Goal: Browse casually: Explore the website without a specific task or goal

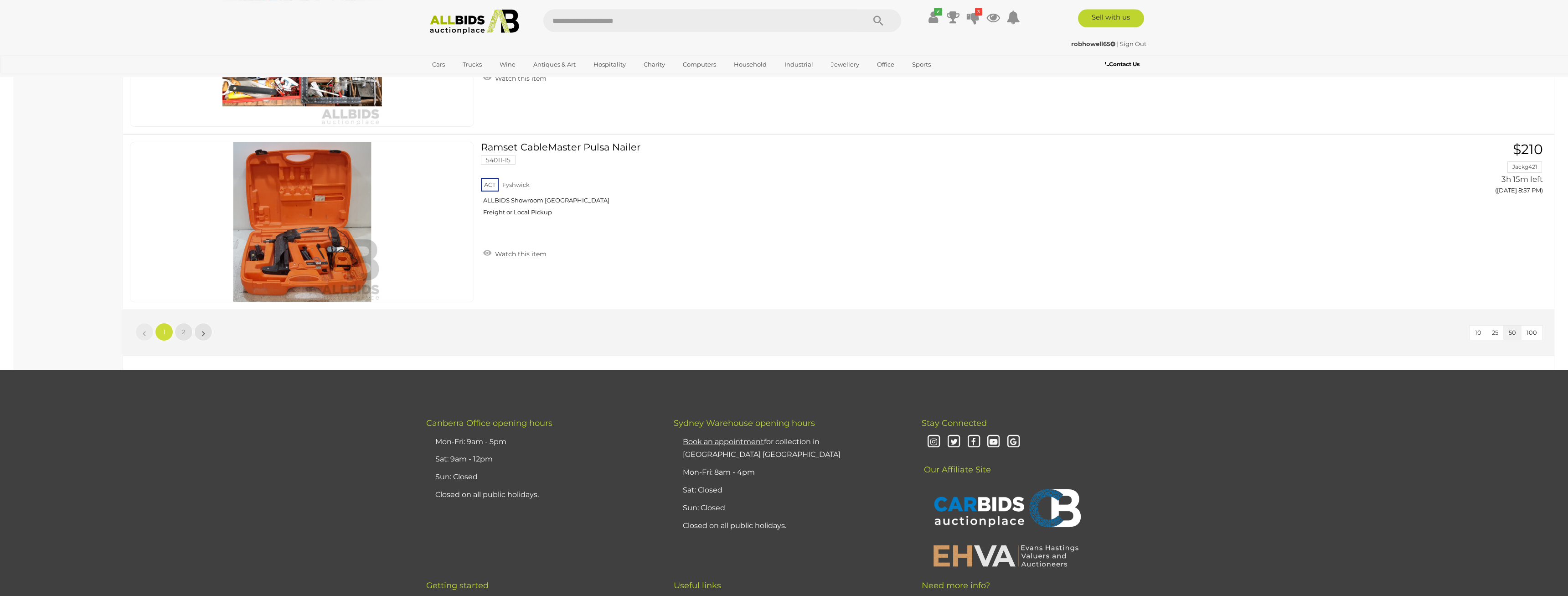
scroll to position [8590, 0]
click at [183, 329] on span "2" at bounding box center [184, 331] width 4 height 8
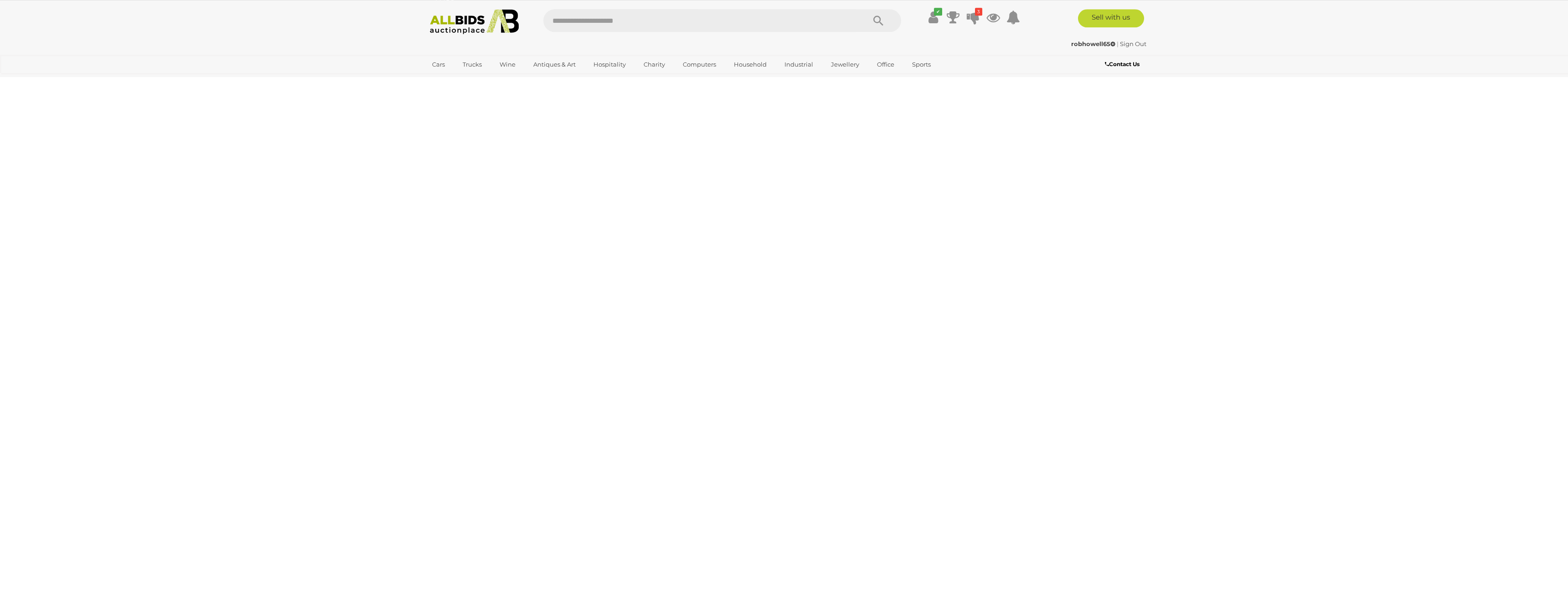
scroll to position [32, 0]
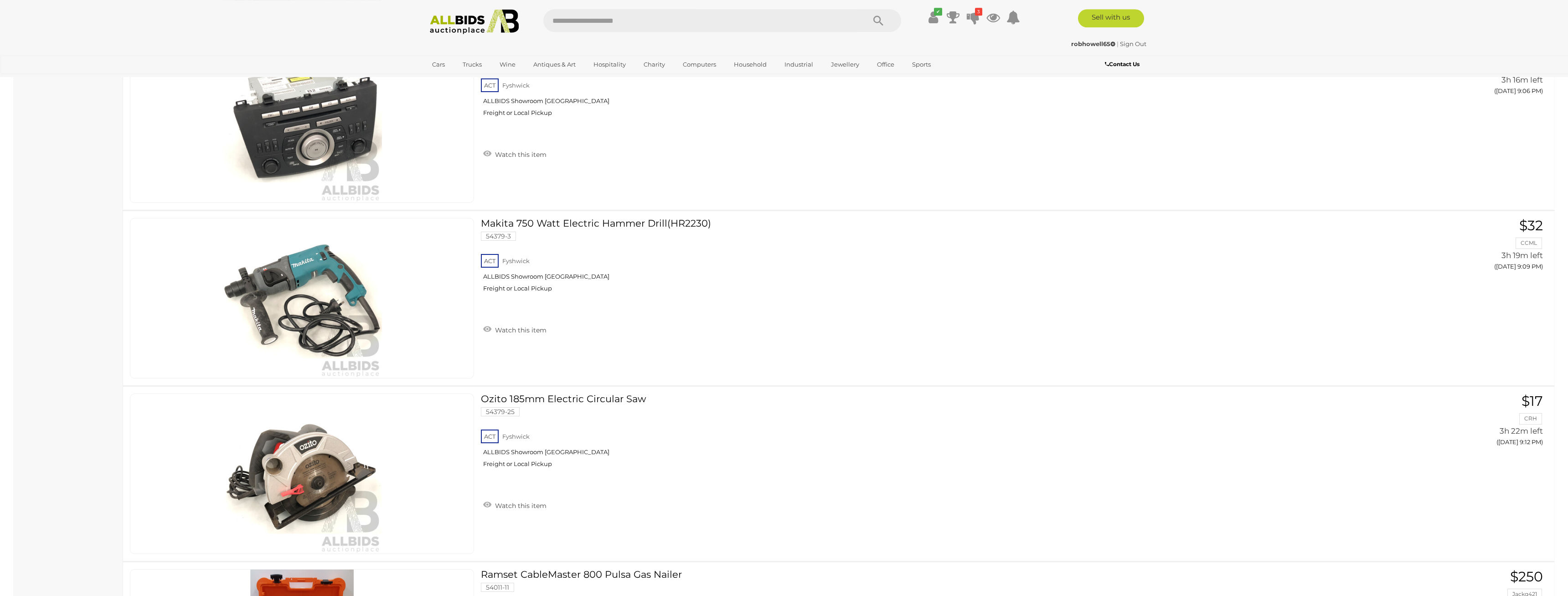
scroll to position [633, 0]
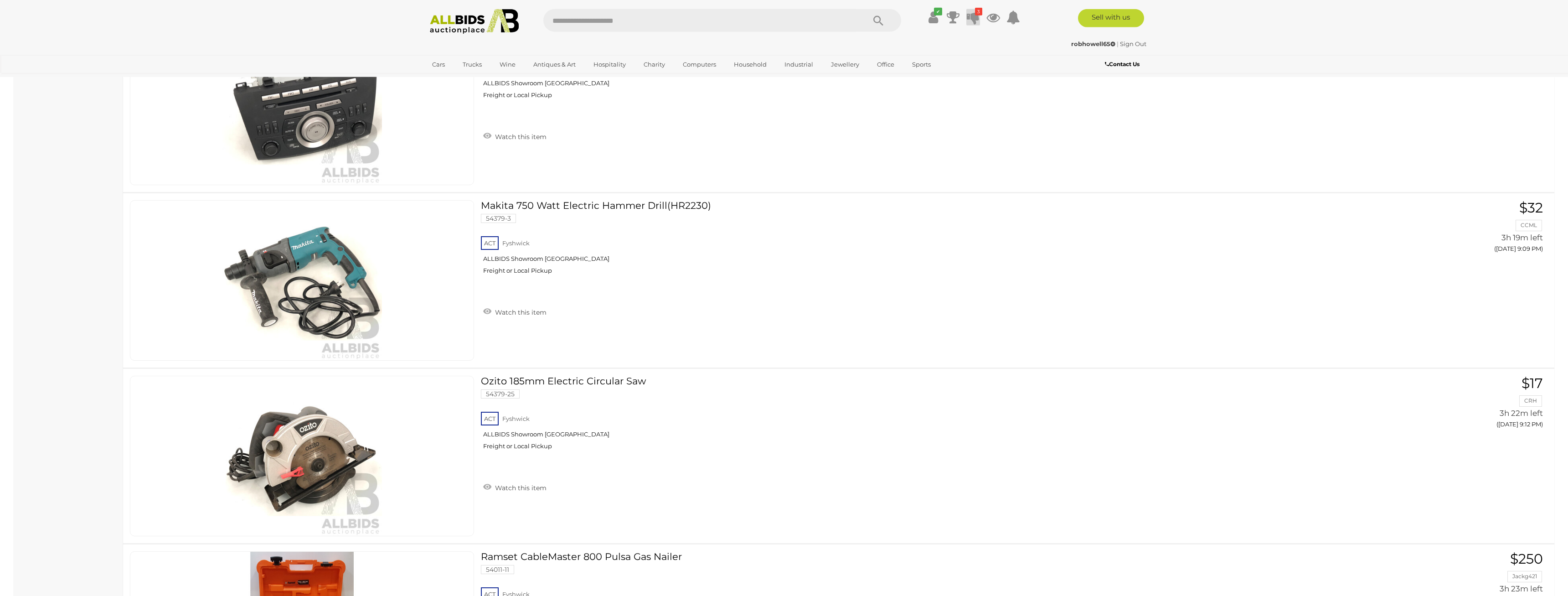
click at [971, 19] on icon at bounding box center [973, 17] width 13 height 16
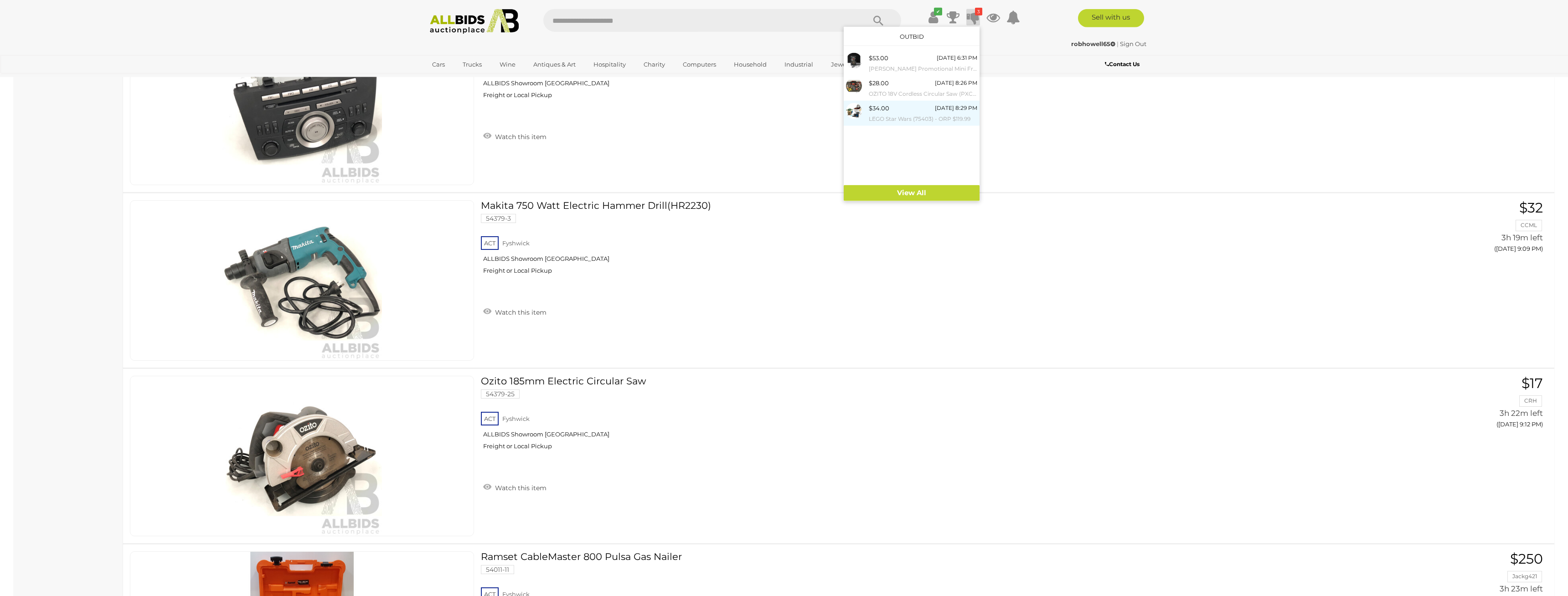
click at [914, 117] on small "LEGO Star Wars (75403) - ORP $119.99" at bounding box center [923, 119] width 108 height 10
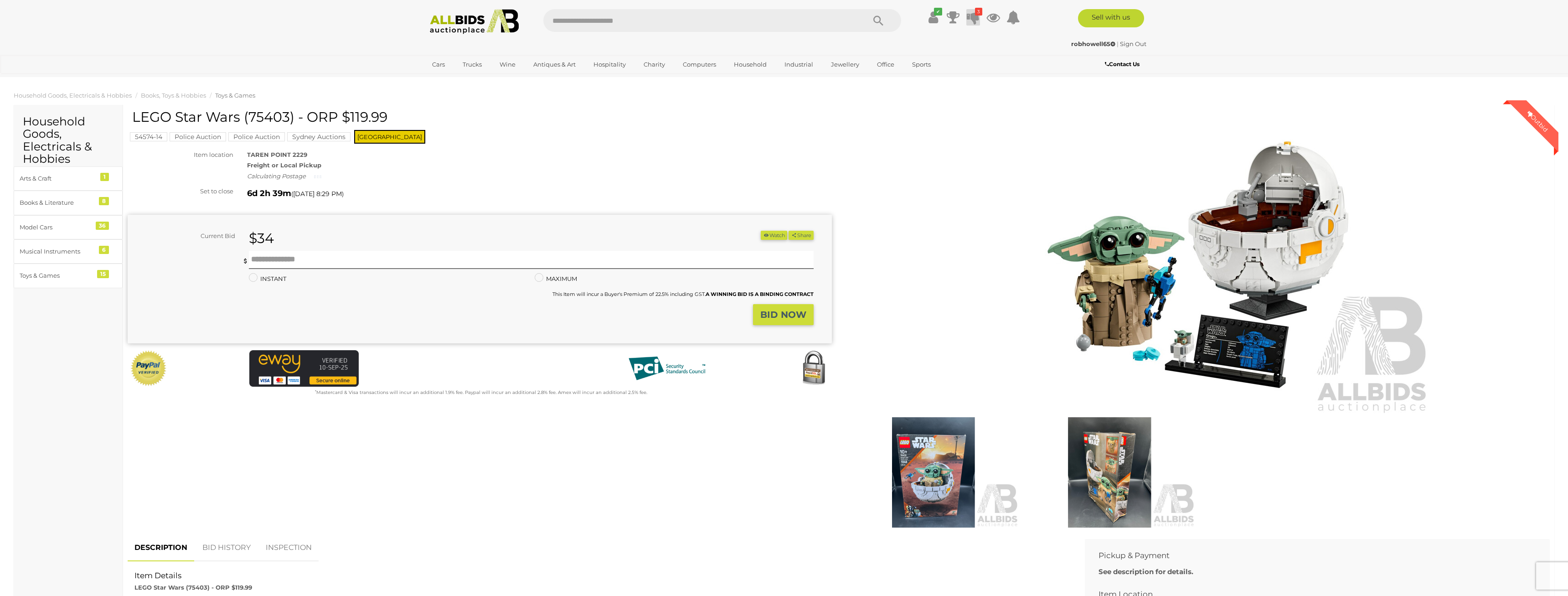
click at [979, 19] on icon at bounding box center [973, 17] width 13 height 16
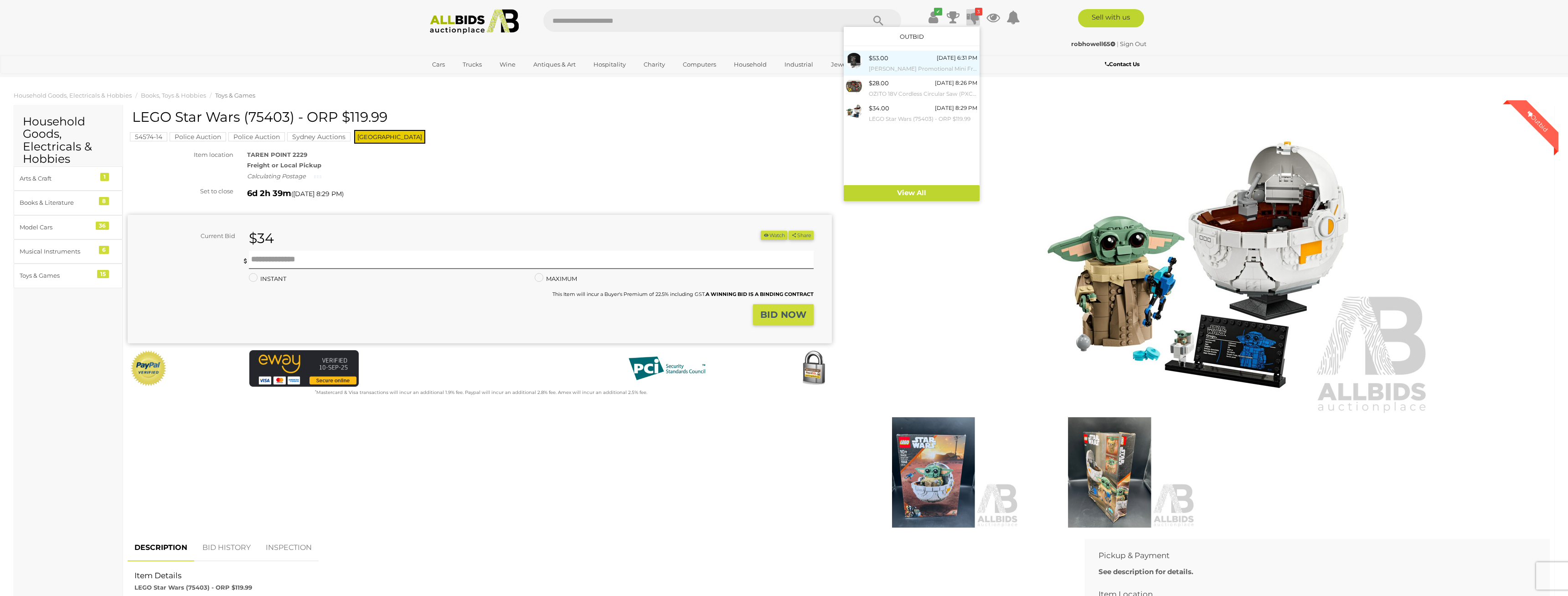
click at [928, 66] on small "[PERSON_NAME] Promotional Mini Fridge" at bounding box center [923, 69] width 108 height 10
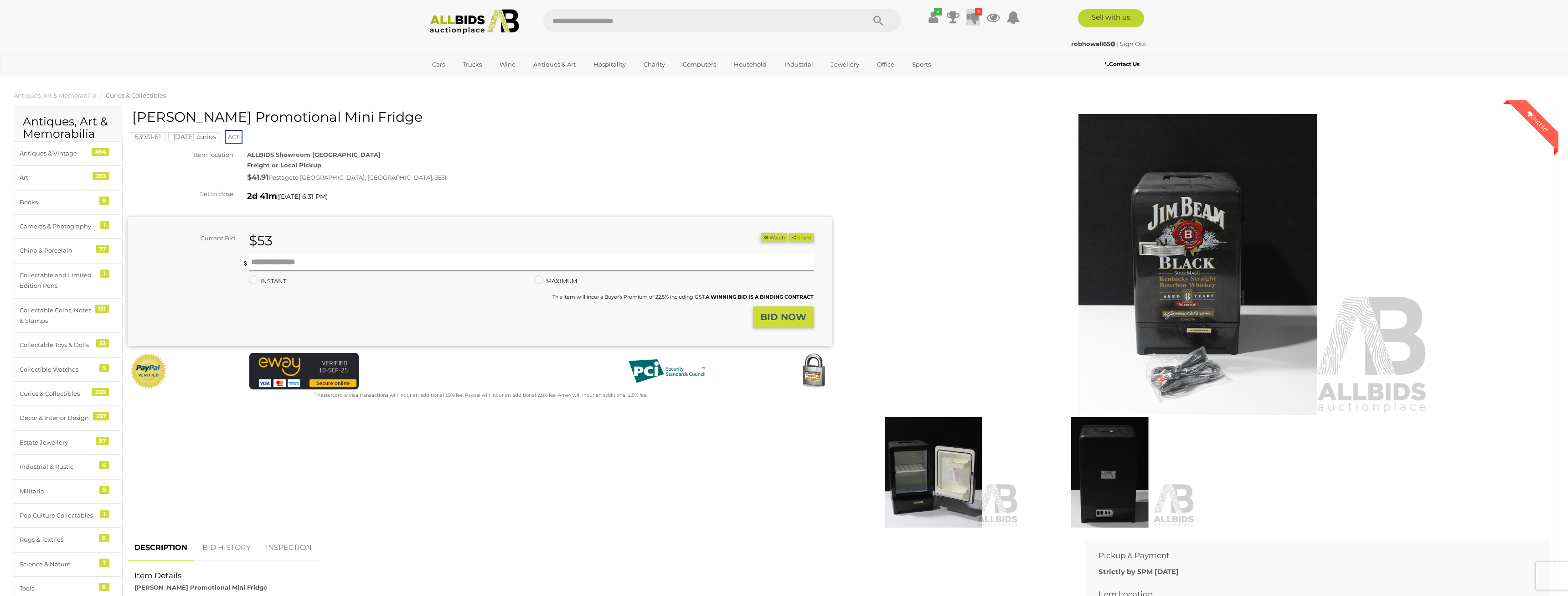
click at [974, 21] on icon at bounding box center [973, 17] width 13 height 16
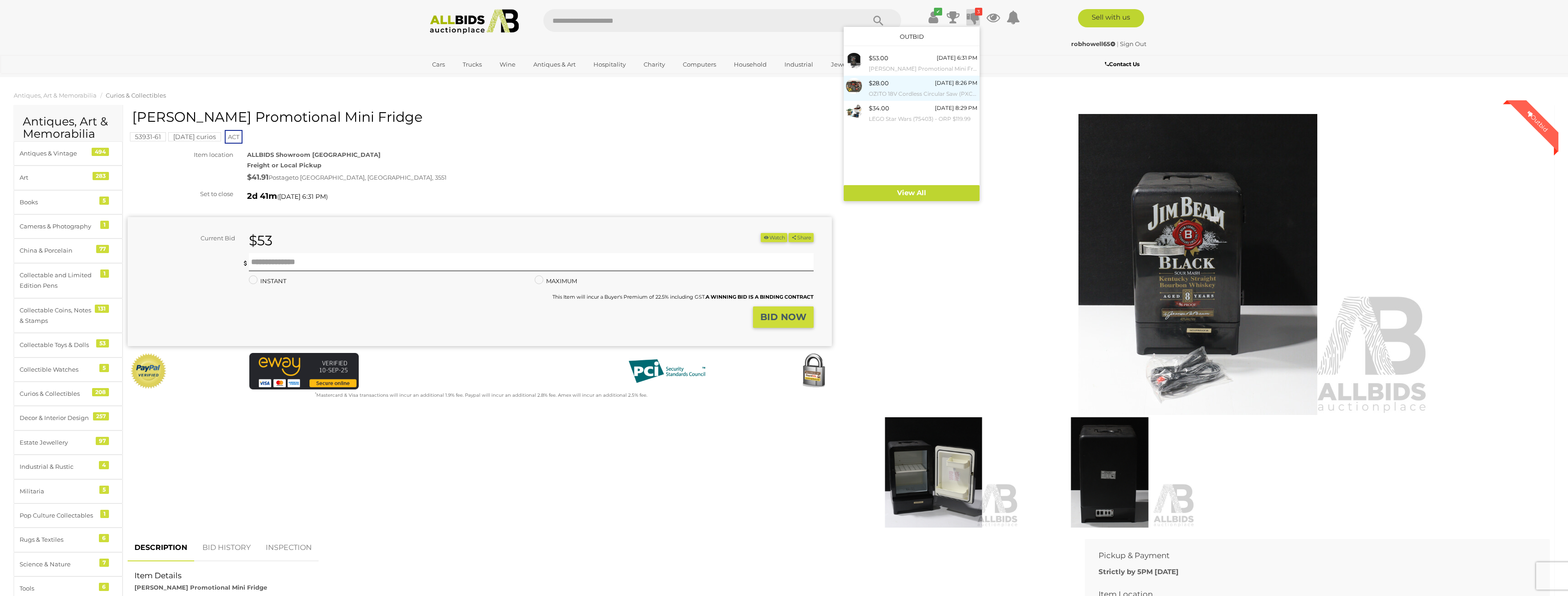
click at [936, 75] on link "$28.00 Tuesday 8:26 PM OZITO 18V Cordless Circular Saw (PXCSS-500), Ozito 18V B…" at bounding box center [911, 88] width 136 height 25
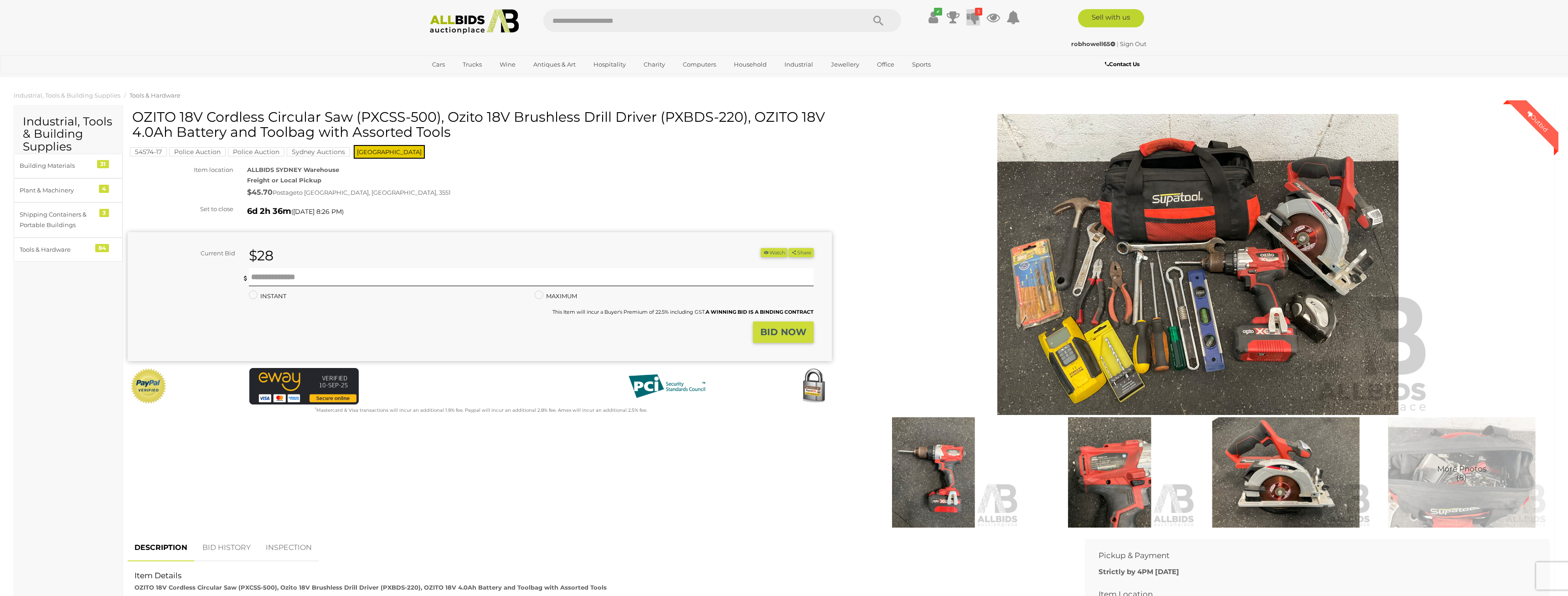
click at [976, 16] on icon at bounding box center [973, 17] width 13 height 16
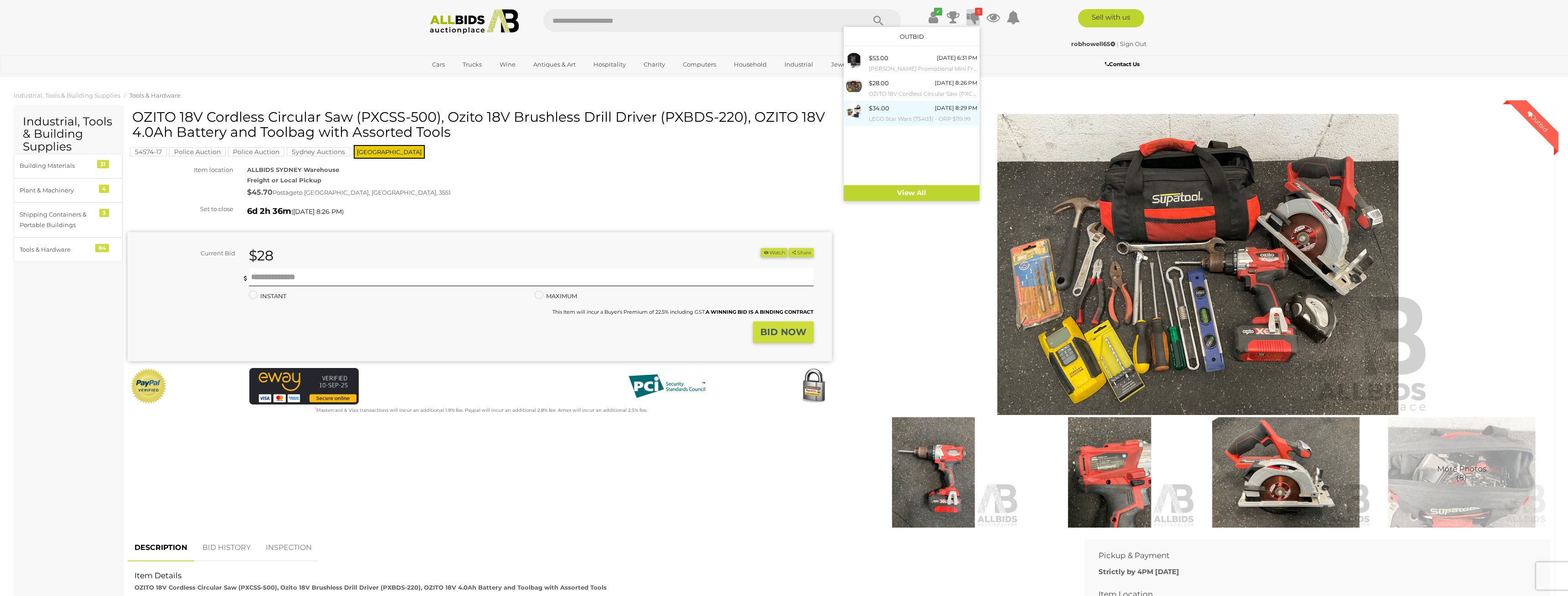
click at [939, 115] on small "LEGO Star Wars (75403) - ORP $119.99" at bounding box center [923, 119] width 108 height 10
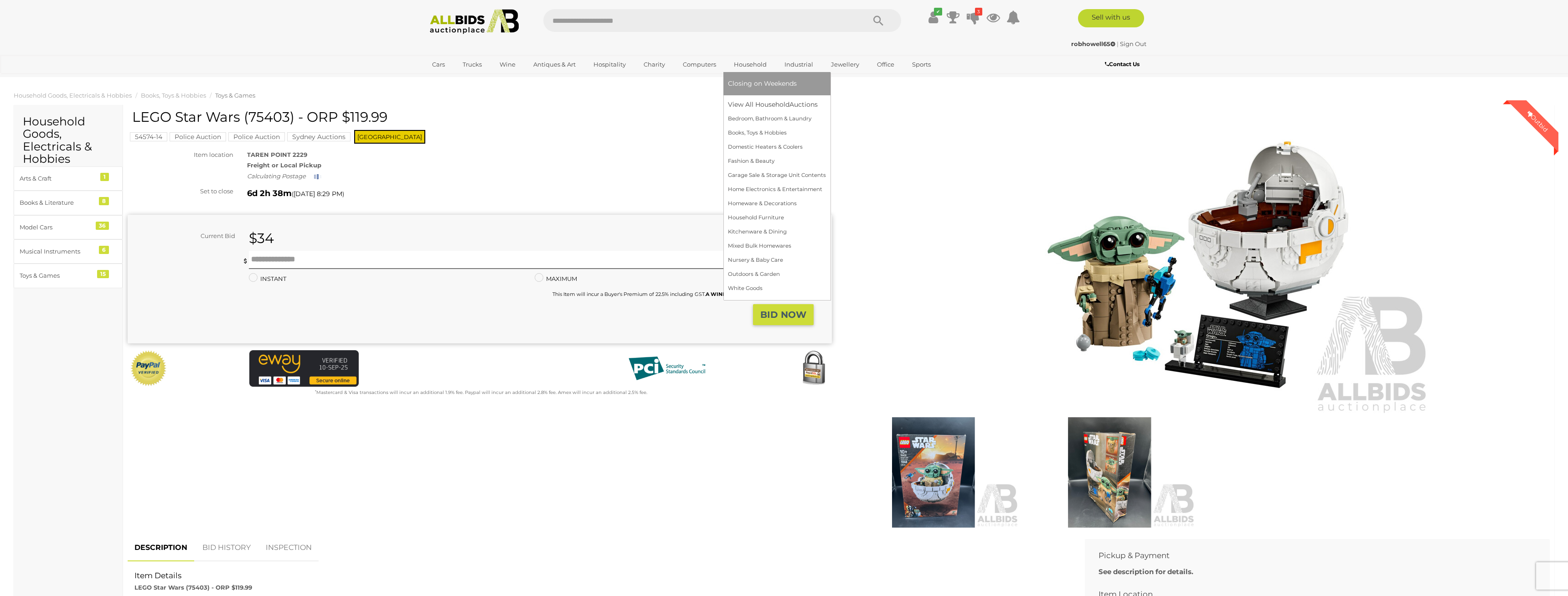
click at [750, 71] on link "Household" at bounding box center [750, 65] width 44 height 15
click at [750, 83] on span "Closing on Weekends" at bounding box center [762, 83] width 69 height 8
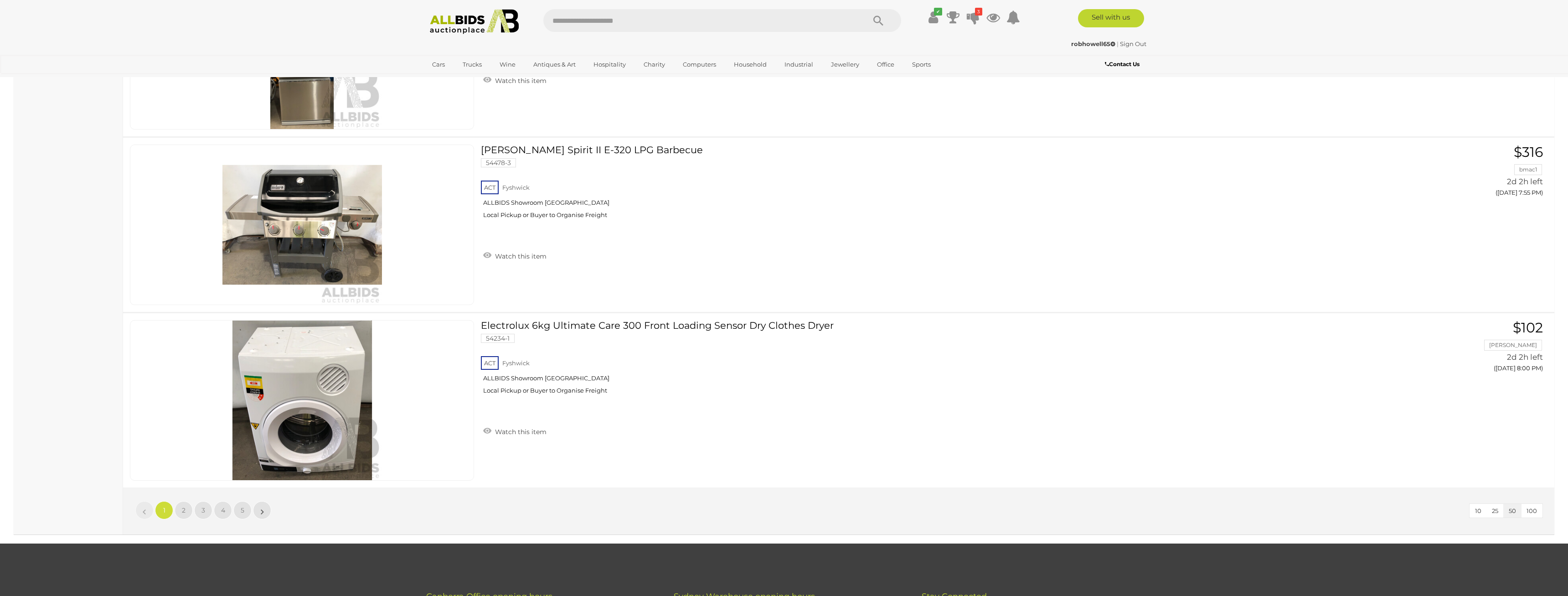
scroll to position [8409, 0]
